Goal: Find specific page/section: Find specific page/section

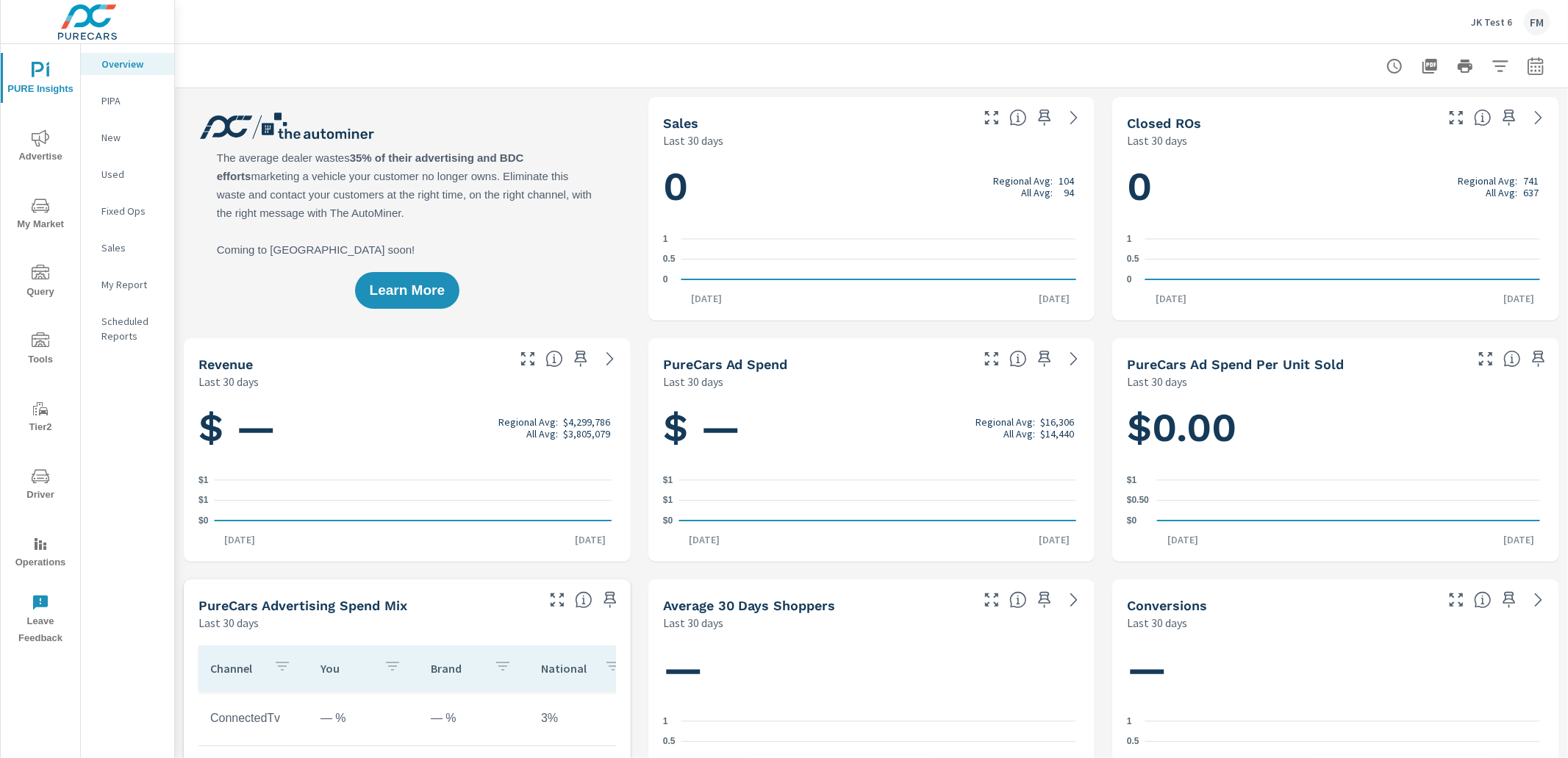
click at [44, 481] on icon "nav menu" at bounding box center [40, 476] width 17 height 17
